Goal: Information Seeking & Learning: Learn about a topic

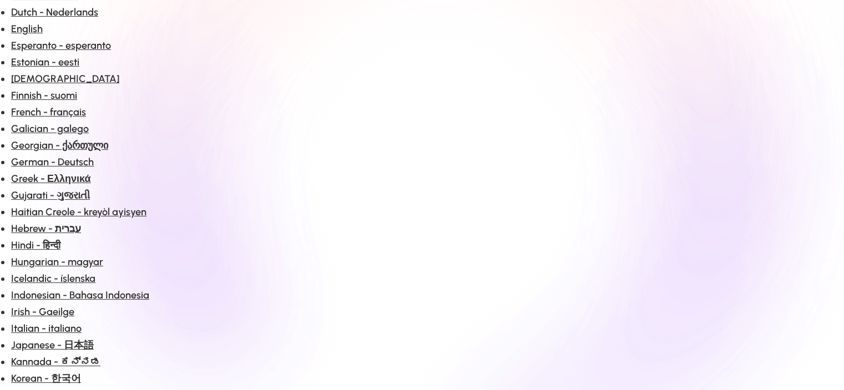
scroll to position [3612, 0]
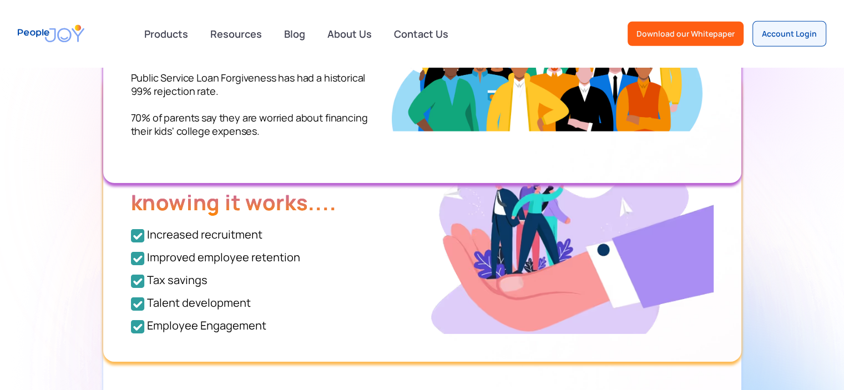
scroll to position [3501, 0]
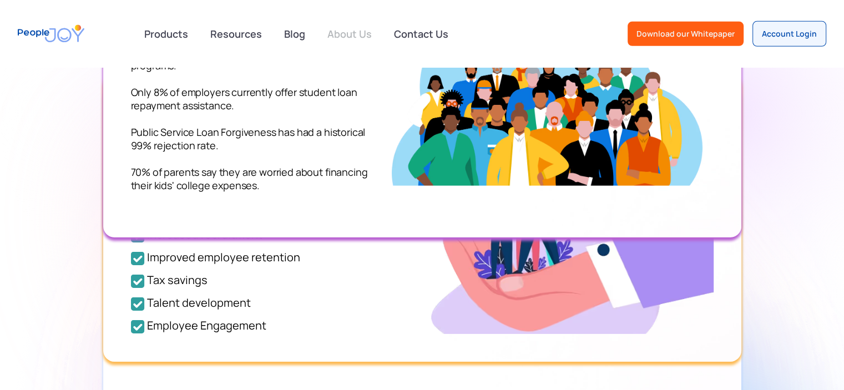
click at [352, 37] on link "About Us" at bounding box center [350, 34] width 58 height 24
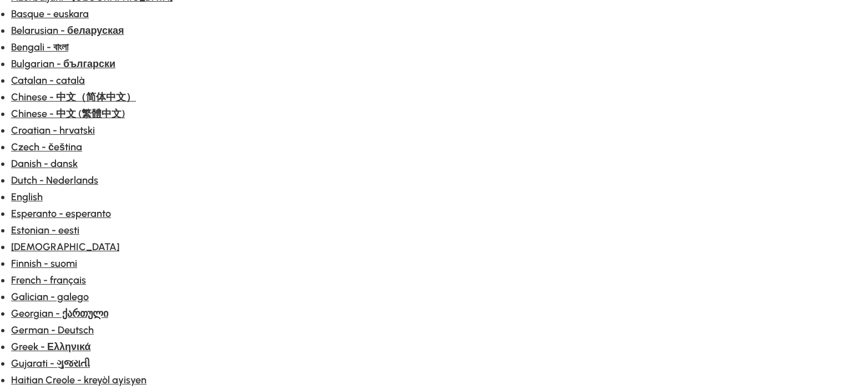
scroll to position [111, 0]
